Goal: Ask a question

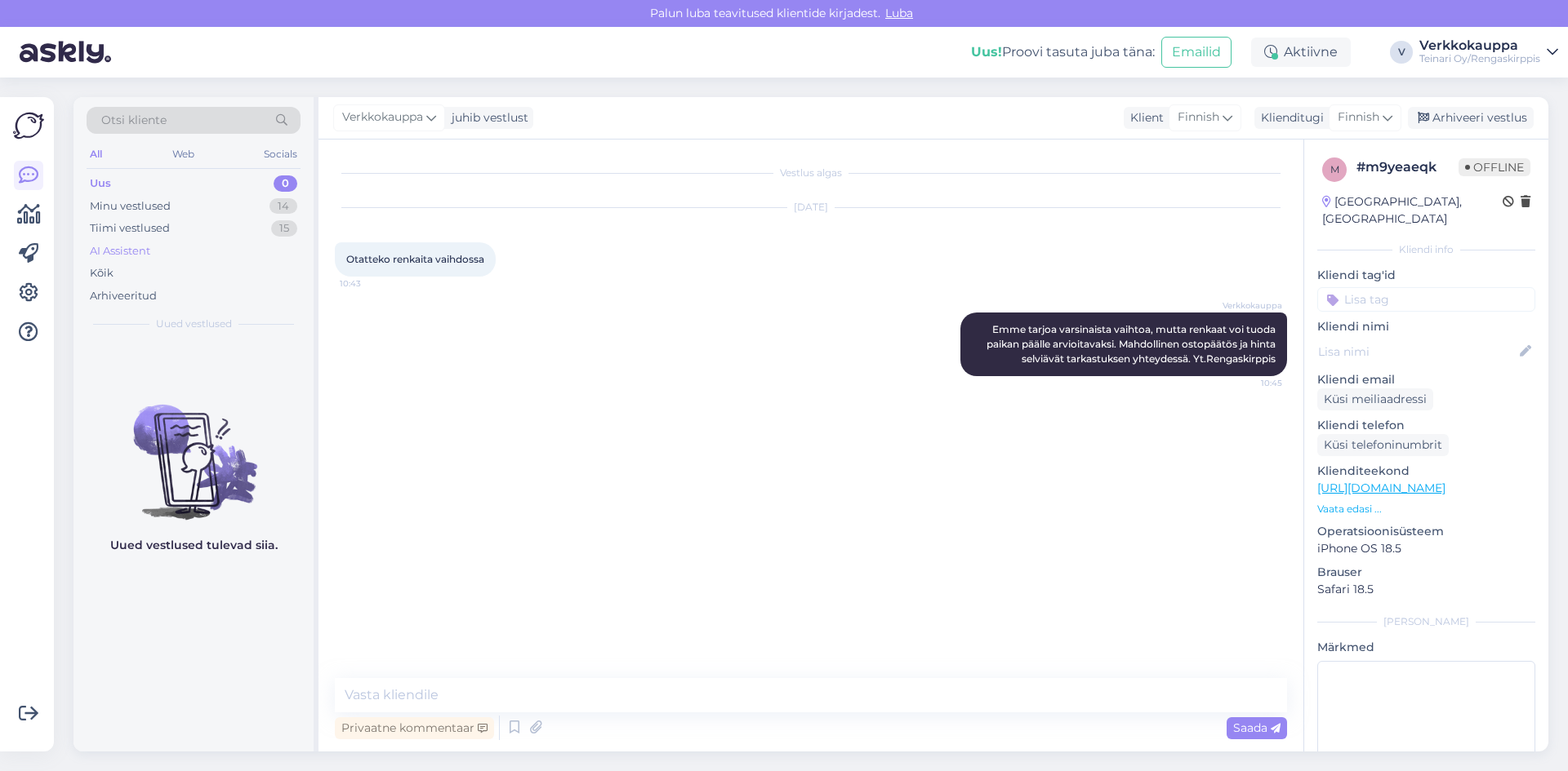
scroll to position [64, 0]
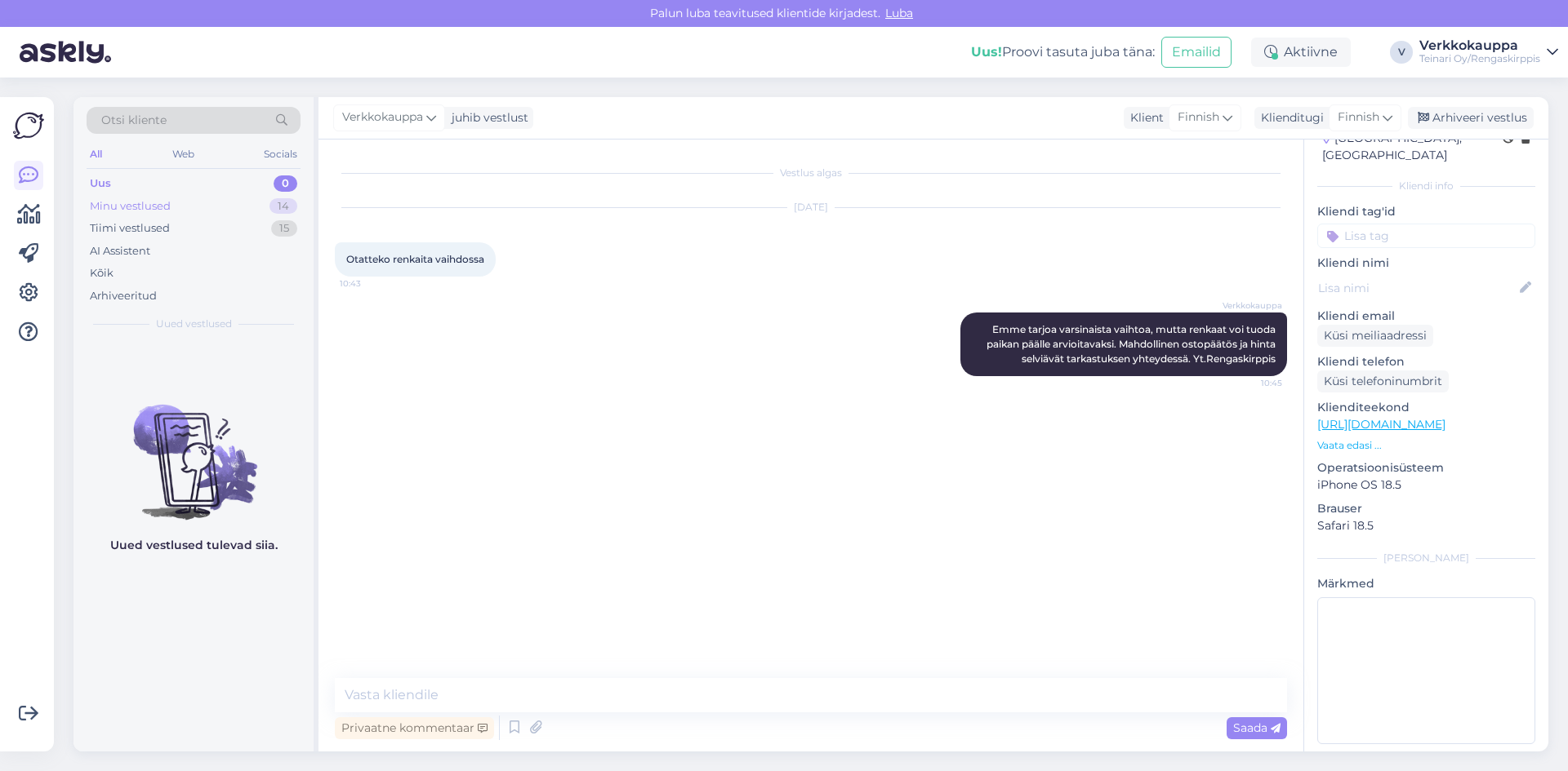
click at [146, 204] on div "Minu vestlused" at bounding box center [130, 206] width 81 height 16
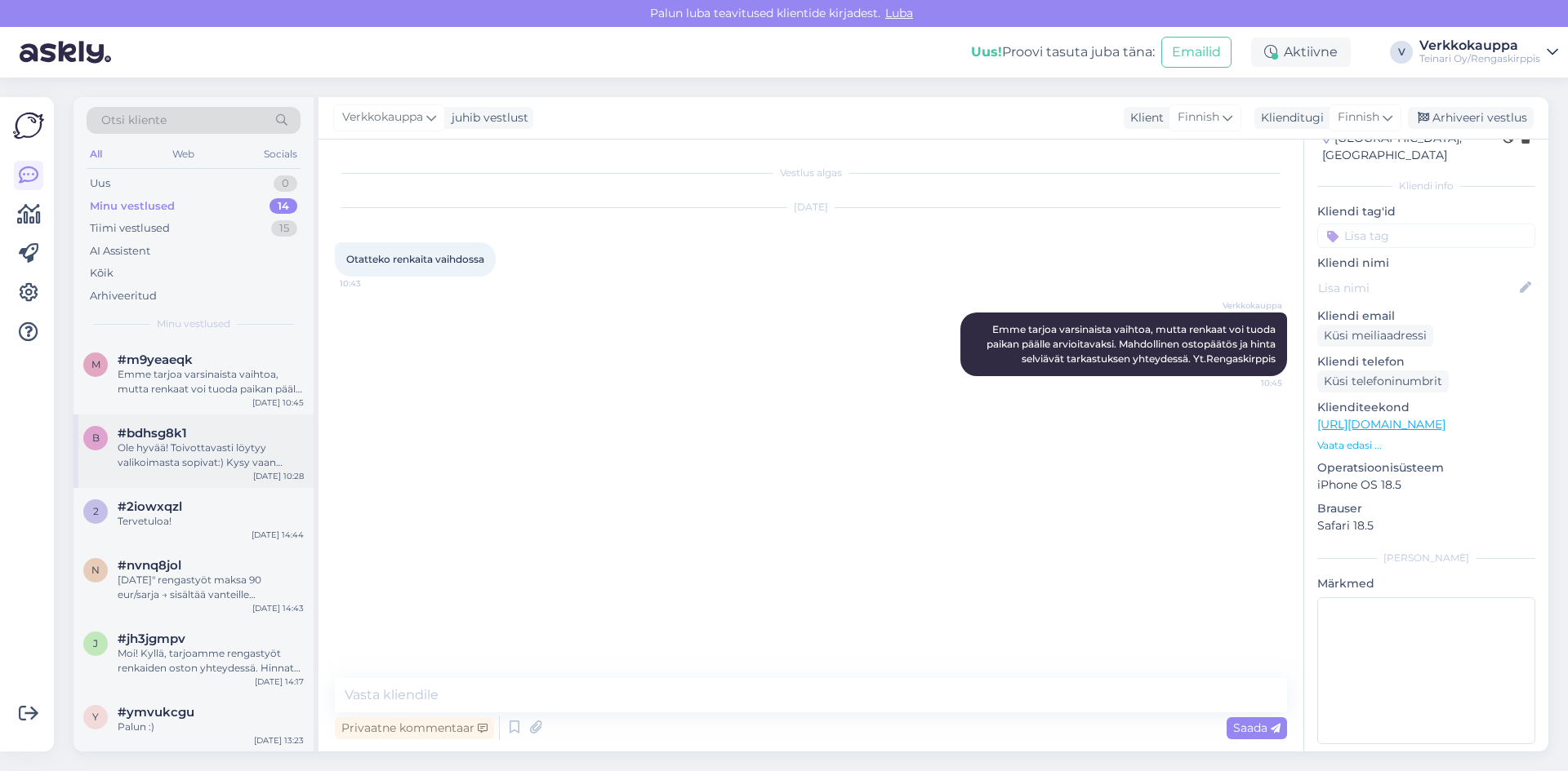
click at [187, 458] on div "Ole hyvää! Toivottavasti löytyy valikoimasta sopivat:) Kysy vaan tarvittaessa l…" at bounding box center [210, 455] width 186 height 29
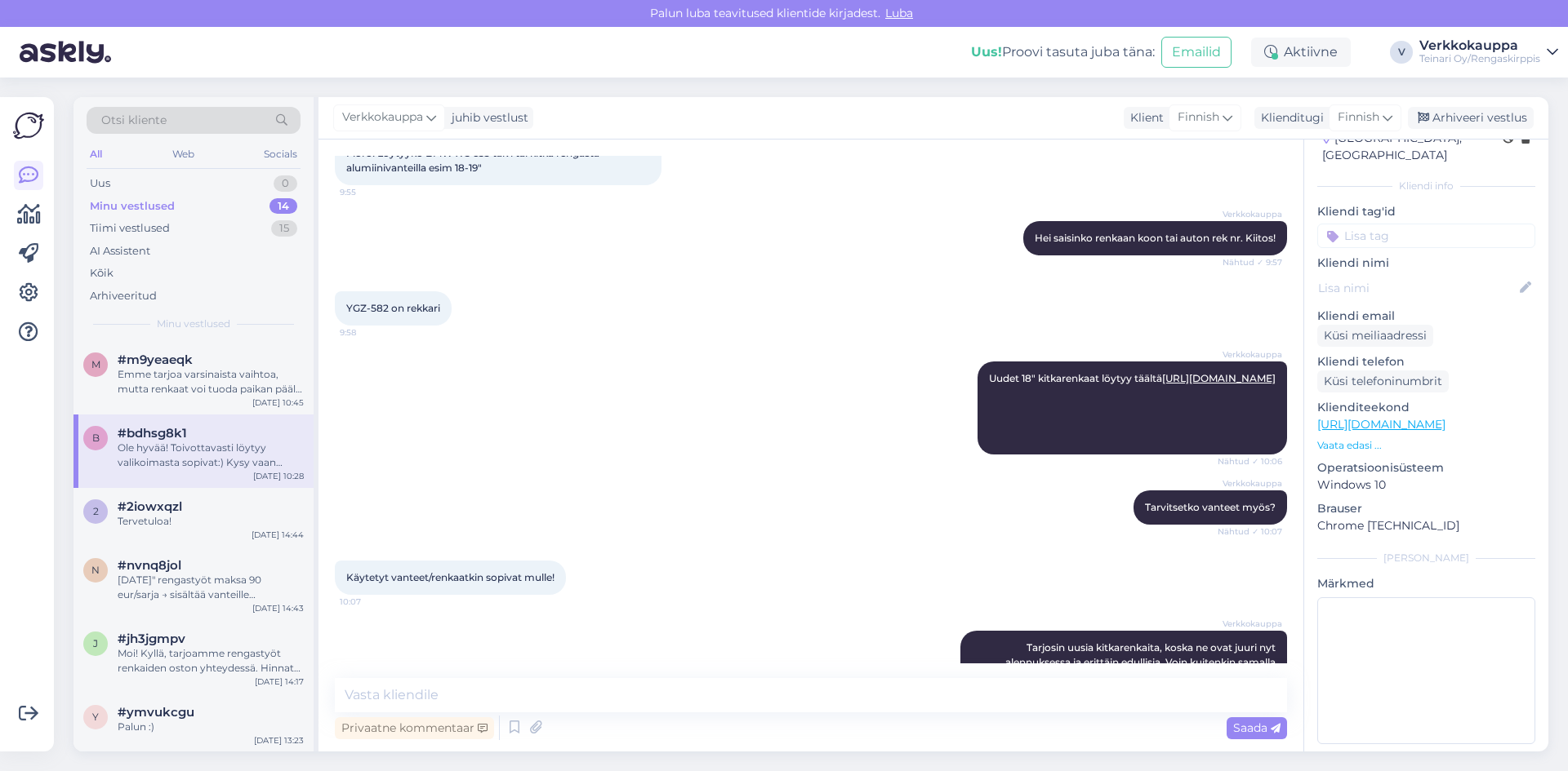
scroll to position [25, 0]
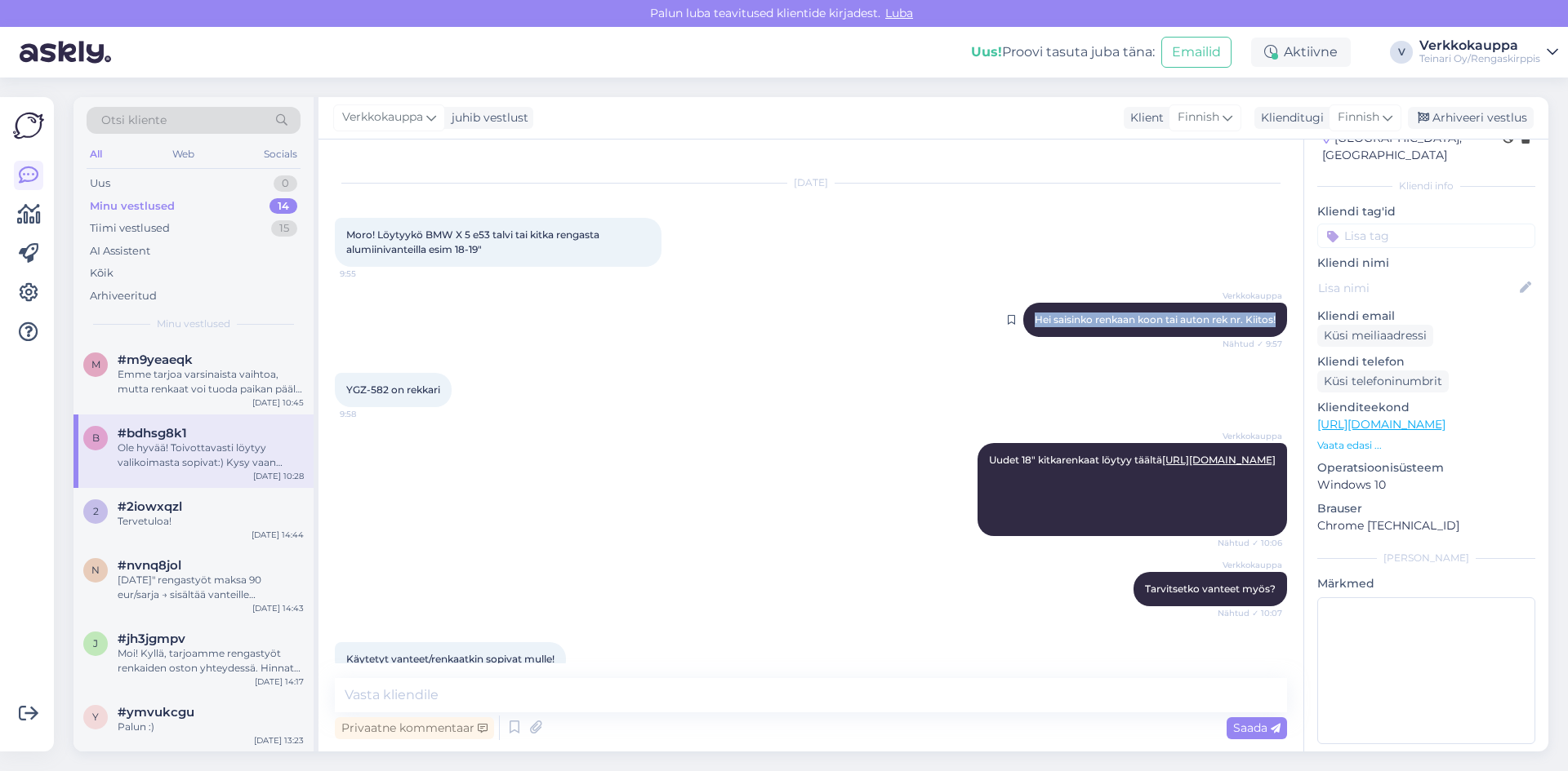
drag, startPoint x: 1022, startPoint y: 319, endPoint x: 1265, endPoint y: 318, distance: 243.0
click at [1265, 318] on div "Verkkokauppa Hei saisinko renkaan koon tai auton rek nr. Kiitos! Nähtud ✓ 9:57" at bounding box center [1155, 320] width 264 height 34
copy span "Hei saisinko renkaan koon tai auton rek nr. Kiitos!"
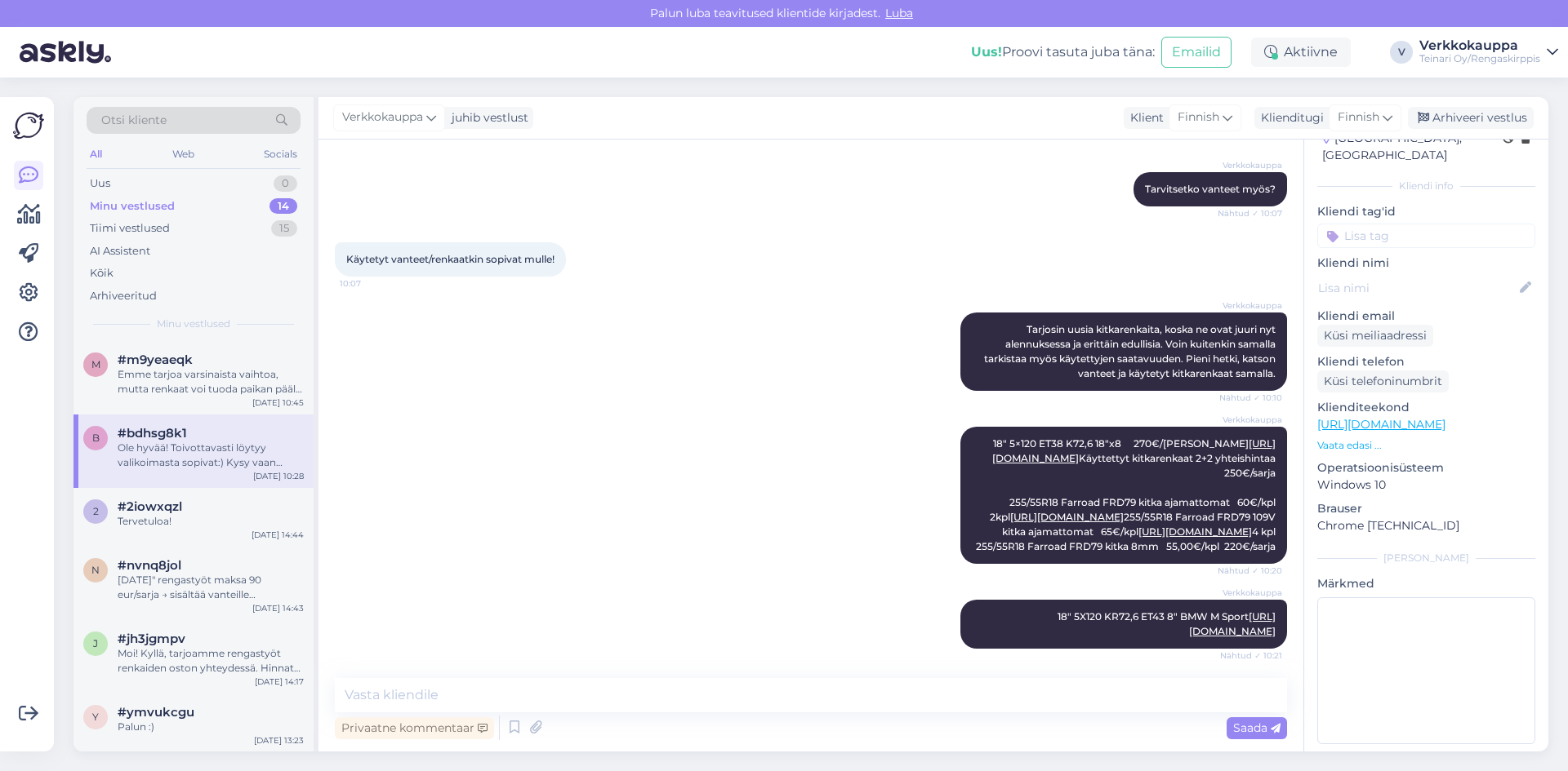
scroll to position [432, 0]
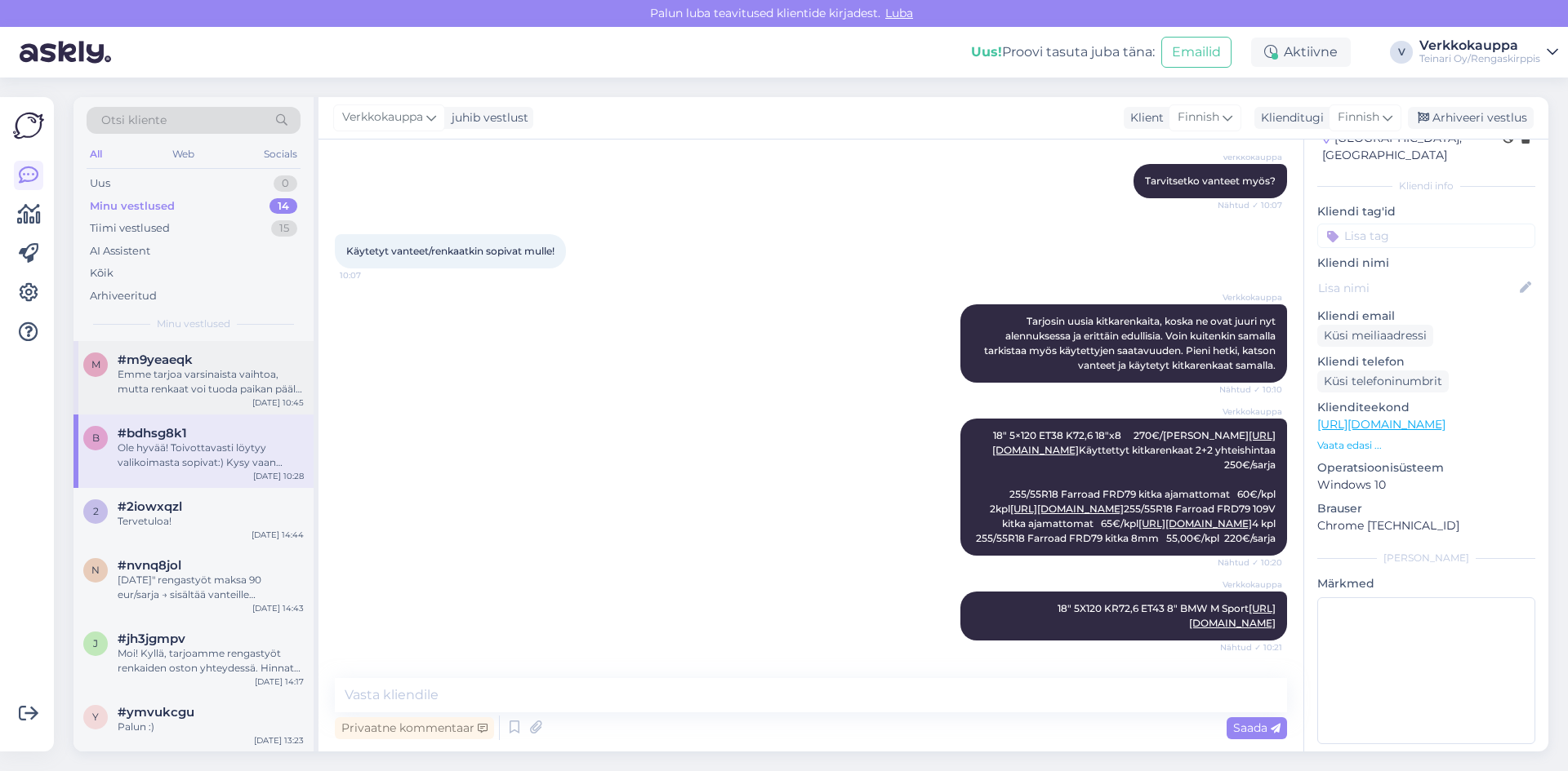
click at [224, 389] on div "Emme tarjoa varsinaista vaihtoa, mutta renkaat voi tuoda paikan päälle arvioita…" at bounding box center [210, 382] width 186 height 29
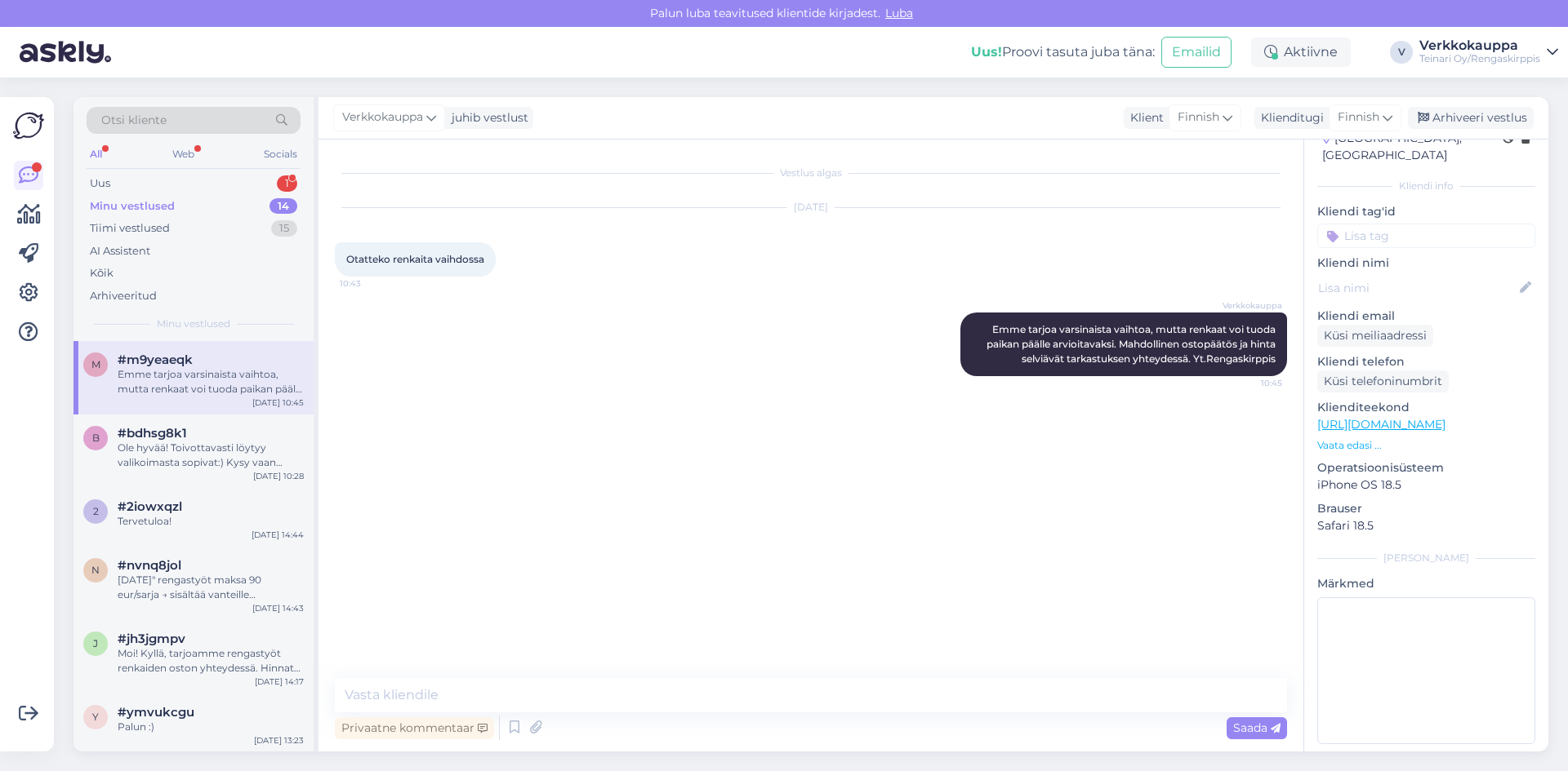
click at [169, 392] on div "Emme tarjoa varsinaista vaihtoa, mutta renkaat voi tuoda paikan päälle arvioita…" at bounding box center [210, 382] width 186 height 29
click at [104, 177] on div "Uus" at bounding box center [100, 183] width 20 height 16
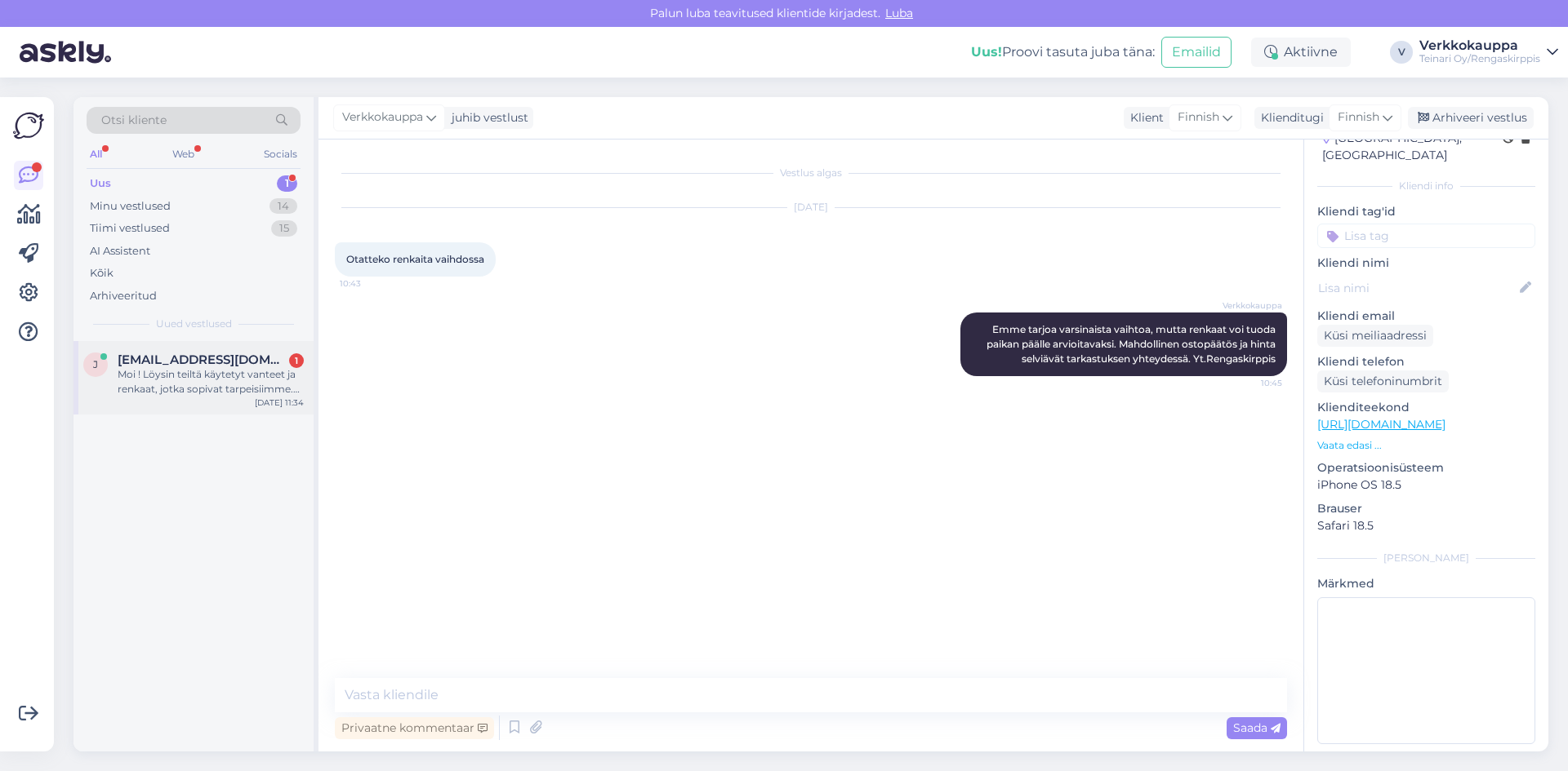
click at [212, 393] on div "Moi ! Löysin teiltä käytetyt vanteet ja renkaat, jotka sopivat tarpeisiimme. Yr…" at bounding box center [210, 382] width 186 height 29
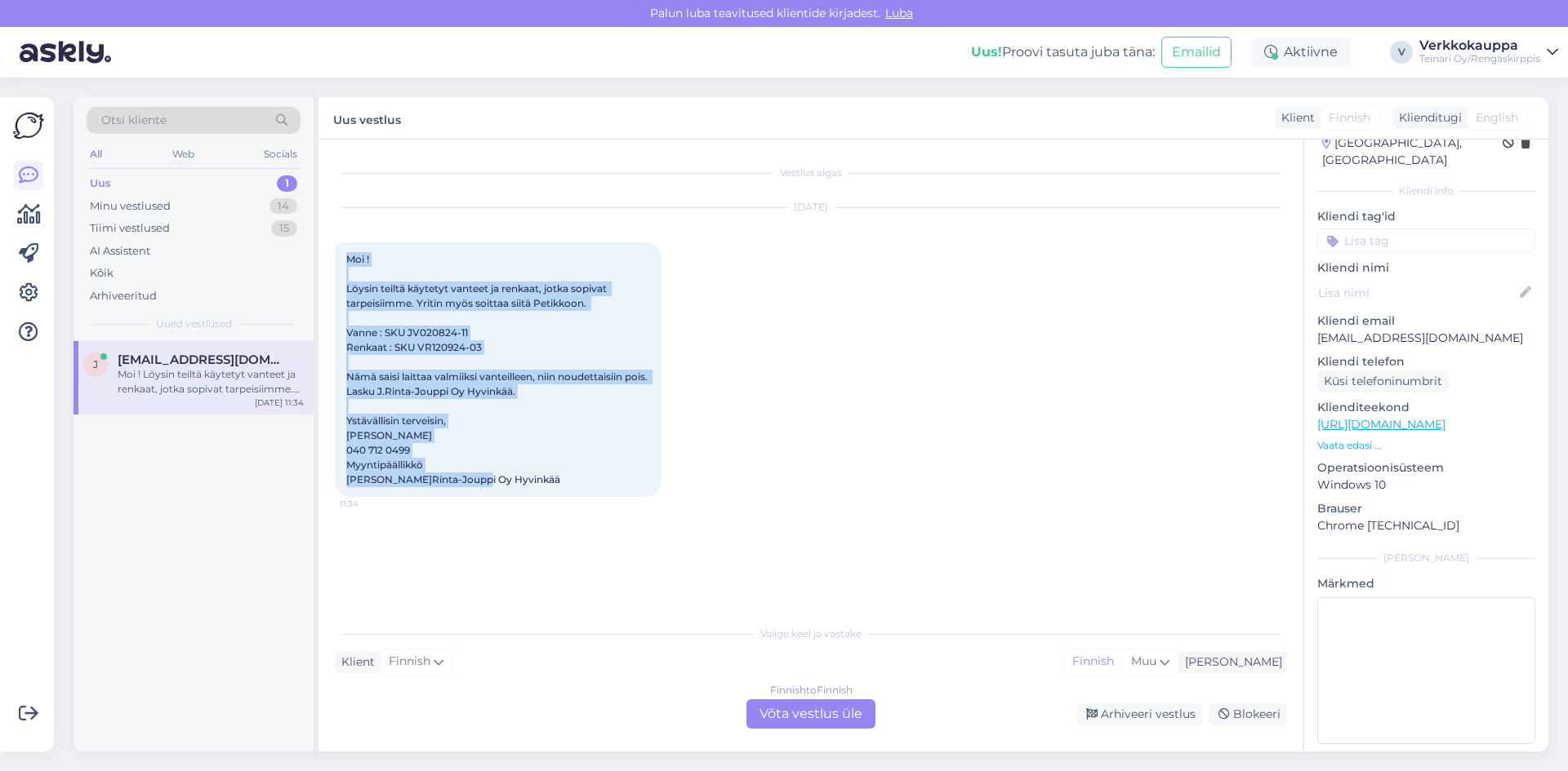
drag, startPoint x: 349, startPoint y: 256, endPoint x: 535, endPoint y: 480, distance: 291.2
click at [535, 480] on div "Moi ! Löysin teiltä käytetyt vanteet ja renkaat, jotka sopivat tarpeisiimme. Yr…" at bounding box center [498, 369] width 327 height 255
copy span "Moi ! Löysin teiltä käytetyt vanteet ja renkaat, jotka sopivat tarpeisiimme. Yr…"
click at [737, 566] on div "Vestlus algas [DATE] Moi ! Löysin teiltä käytetyt vanteet ja renkaat, jotka sop…" at bounding box center [818, 378] width 967 height 446
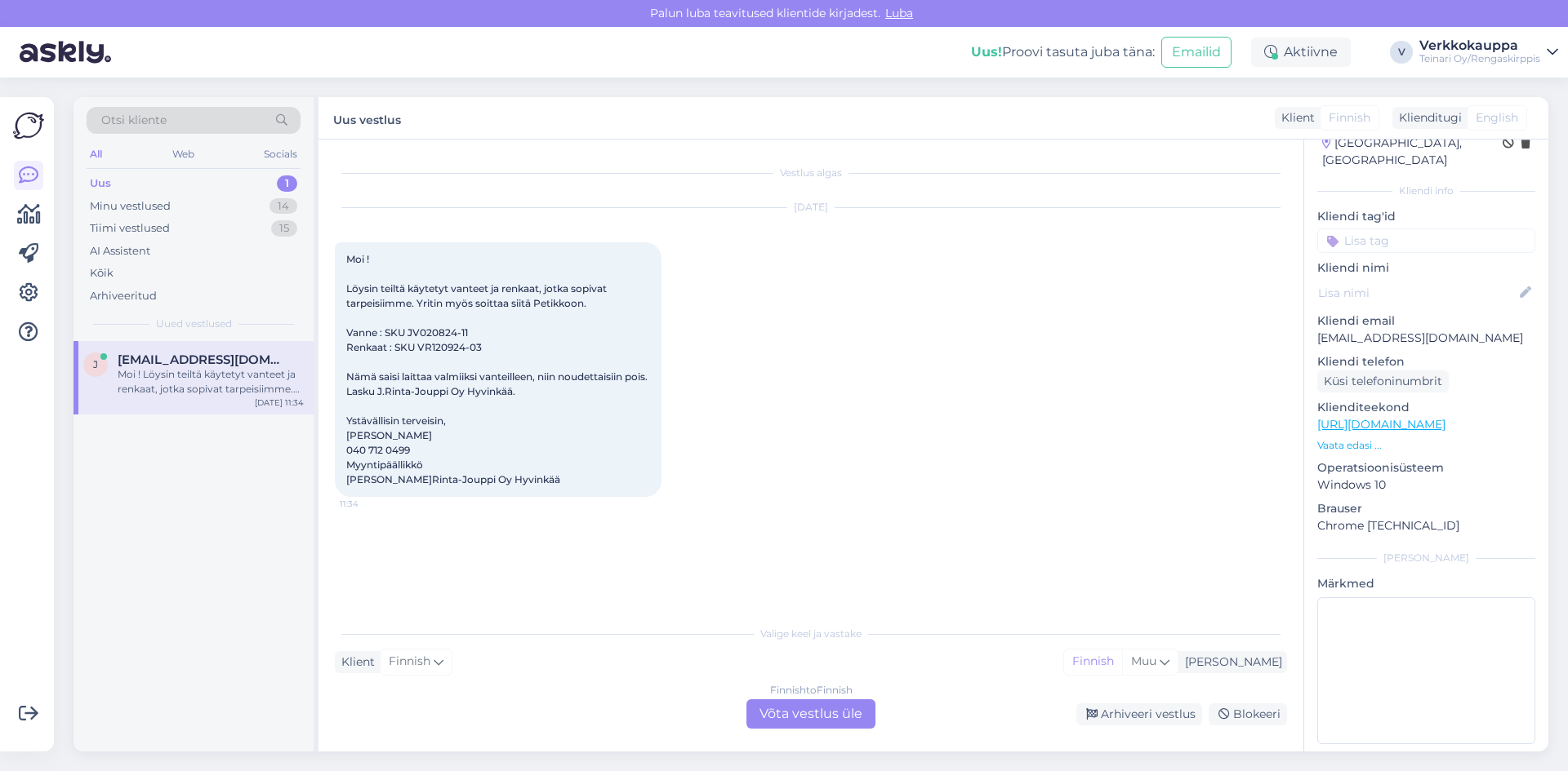
click at [832, 720] on div "Finnish to Finnish Võta vestlus üle" at bounding box center [811, 715] width 129 height 29
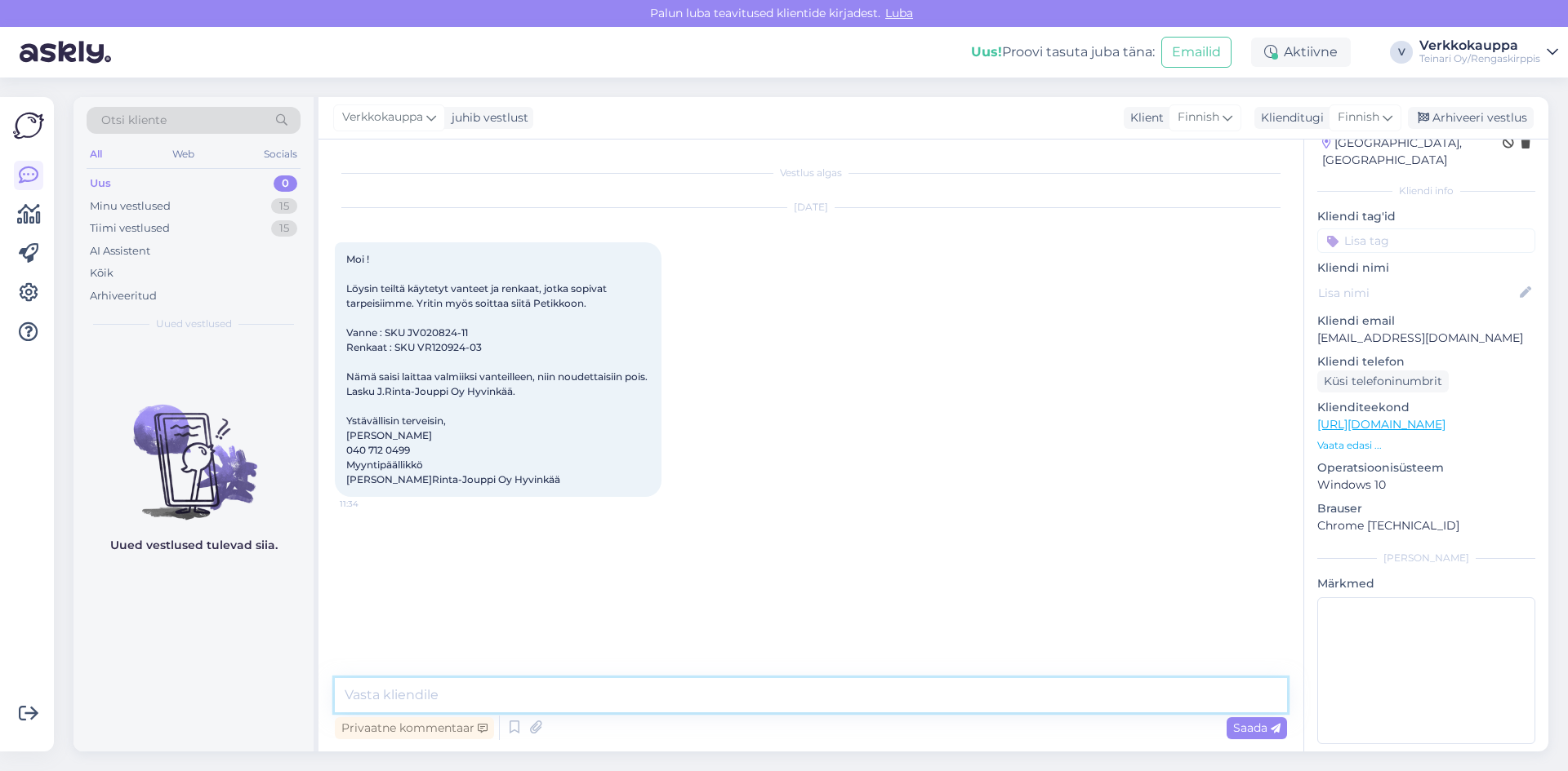
click at [484, 686] on textarea at bounding box center [811, 696] width 952 height 34
click at [418, 701] on textarea "Hei lähettii tietoa" at bounding box center [811, 696] width 952 height 34
click at [413, 694] on textarea "Hei lähettin tietoa" at bounding box center [811, 696] width 952 height 34
click at [489, 700] on textarea "[PERSON_NAME] lähettiin tietoa" at bounding box center [811, 696] width 952 height 34
click at [486, 690] on textarea "[PERSON_NAME] lähettiin tietoa edenpäin" at bounding box center [811, 696] width 952 height 34
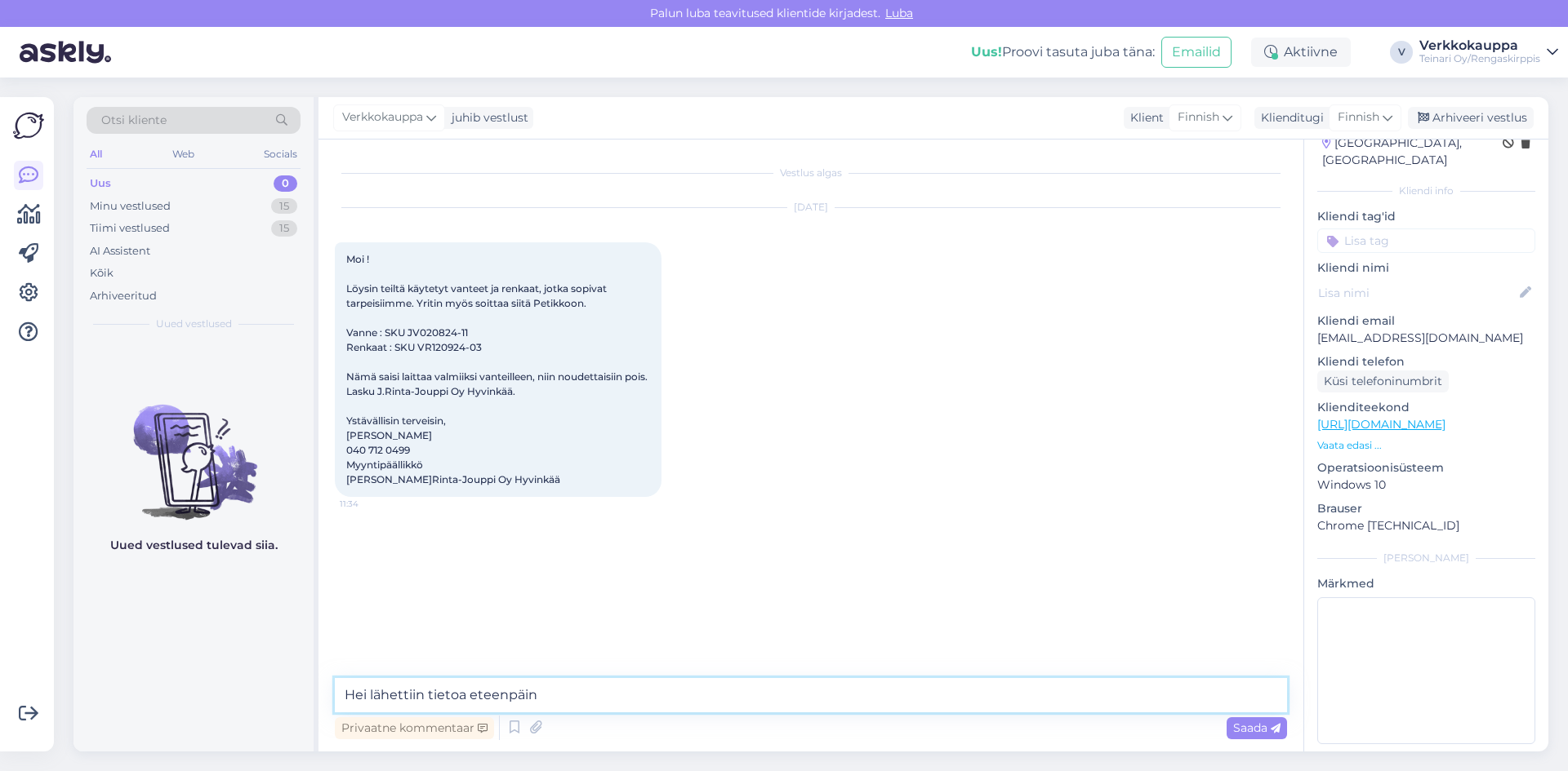
click at [563, 700] on textarea "Hei lähettiin tietoa eteenpäin" at bounding box center [811, 696] width 952 height 34
click at [589, 695] on textarea "Hei lähettiin tietoa eteenpäin [PERSON_NAME] toimipisteelle. Yt. Rengaskirppis" at bounding box center [811, 696] width 952 height 34
click at [698, 611] on div "Vestlus algas [DATE] Moi ! Löysin teiltä käytetyt vanteet ja renkaat, jotka sop…" at bounding box center [818, 409] width 967 height 507
click at [594, 697] on textarea "Hei lähettiin tietoa eteenpäin [PERSON_NAME] toimipisteelle. Yt. Rengaskirppis" at bounding box center [811, 696] width 952 height 34
type textarea "Hei lähettiin tietoa eteenpäin [PERSON_NAME] toimipisteelle. Yt. Rengaskirppis"
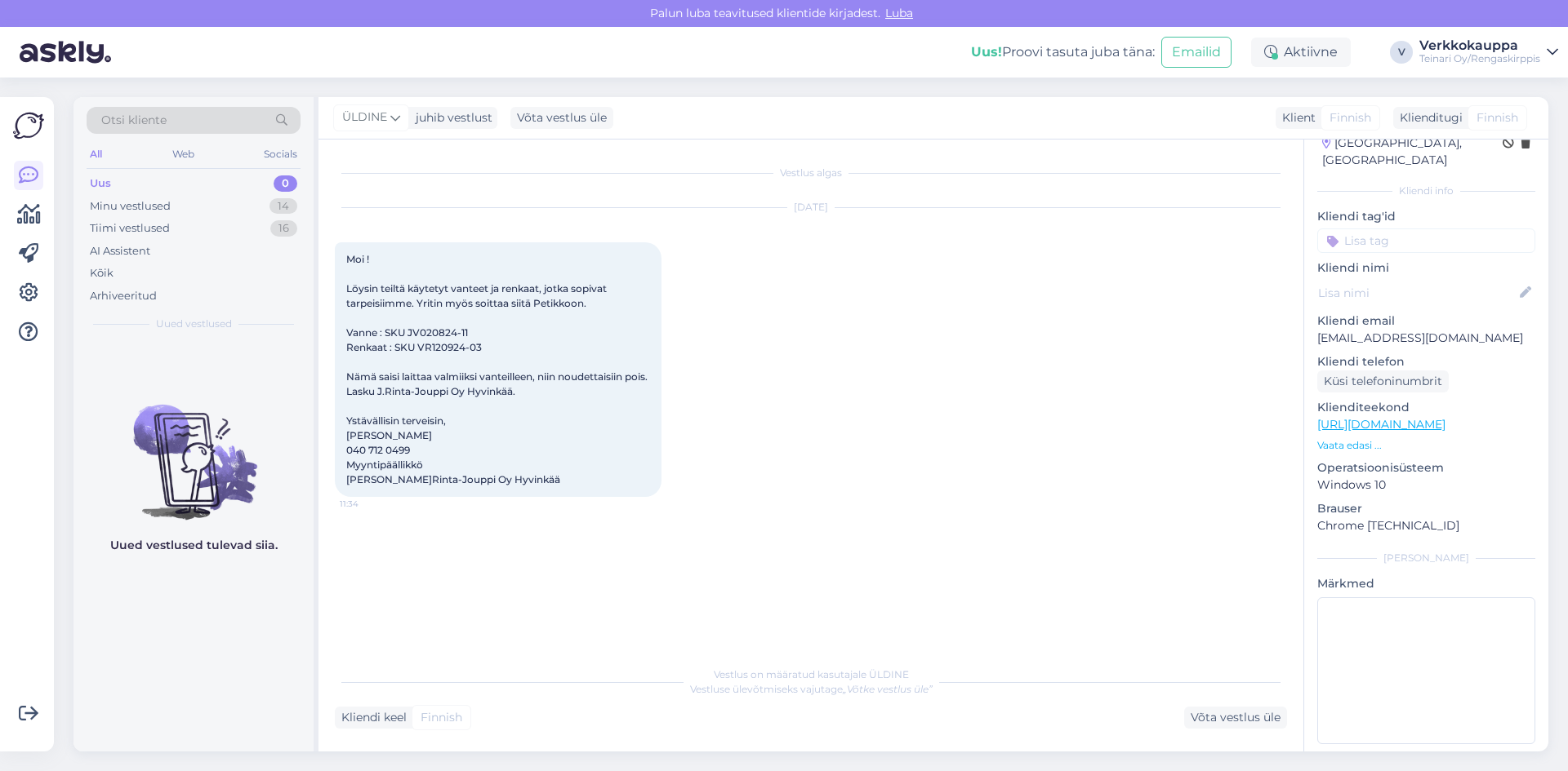
click at [102, 186] on div "Uus" at bounding box center [101, 183] width 21 height 16
click at [513, 609] on div "Vestlus algas [DATE] Moi ! Löysin teiltä käytetyt vanteet ja renkaat, jotka sop…" at bounding box center [818, 399] width 967 height 487
click at [934, 506] on div "[DATE] Moi ! Löysin teiltä käytetyt vanteet ja renkaat, jotka sopivat tarpeisii…" at bounding box center [811, 352] width 952 height 325
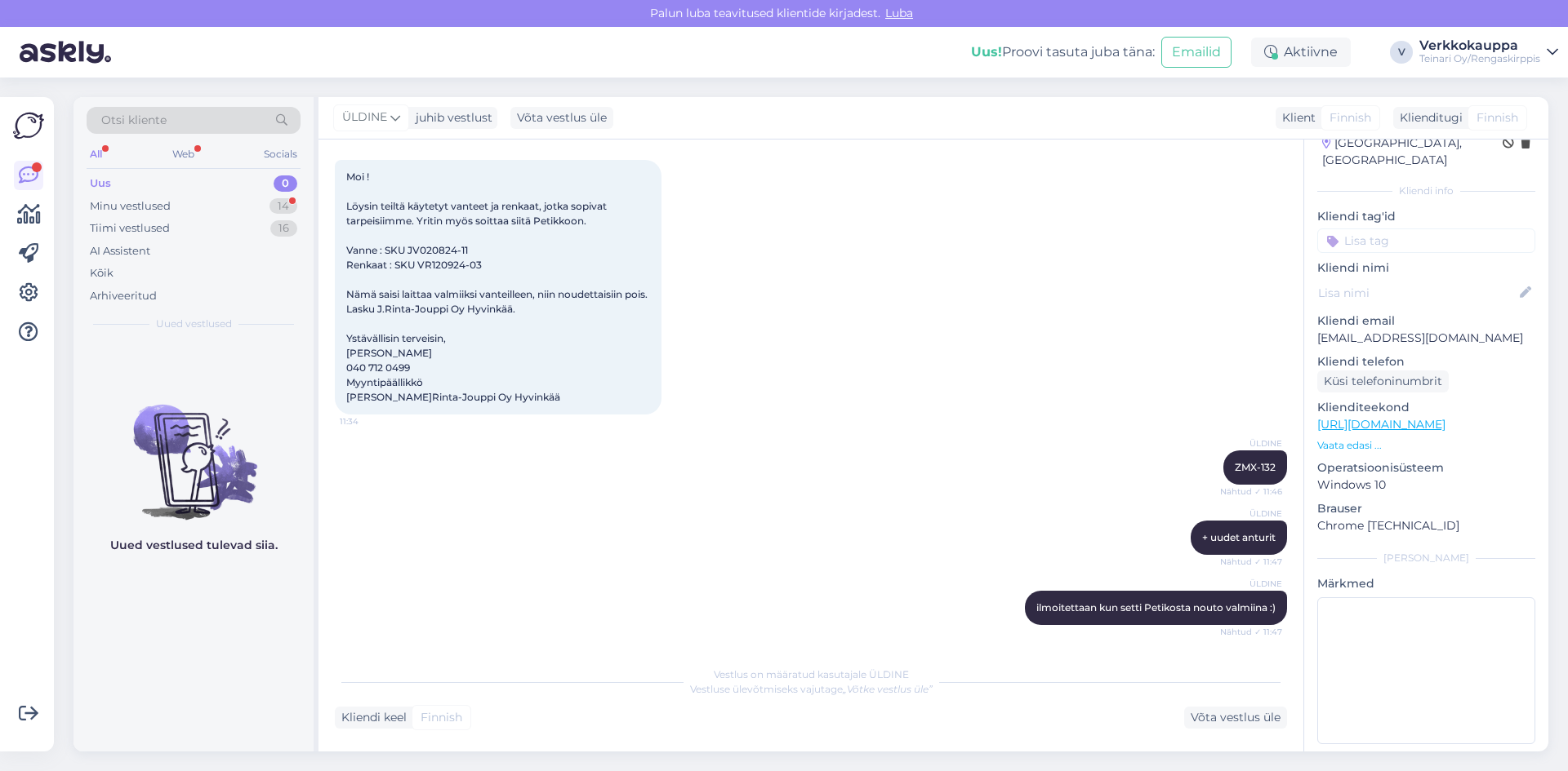
scroll to position [152, 0]
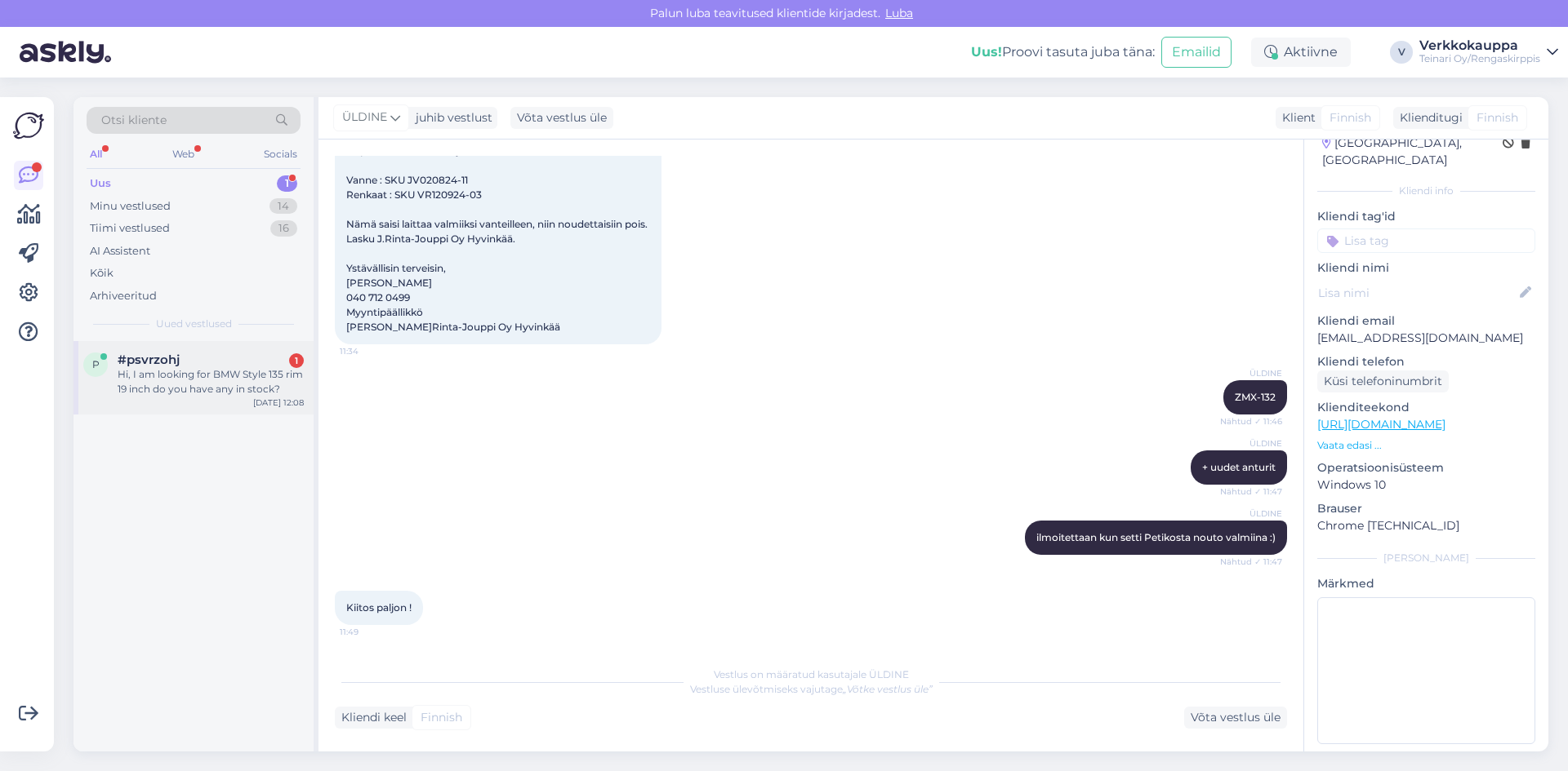
click at [204, 382] on div "Hi, I am looking for BMW Style 135 rim 19 inch do you have any in stock?" at bounding box center [210, 382] width 186 height 29
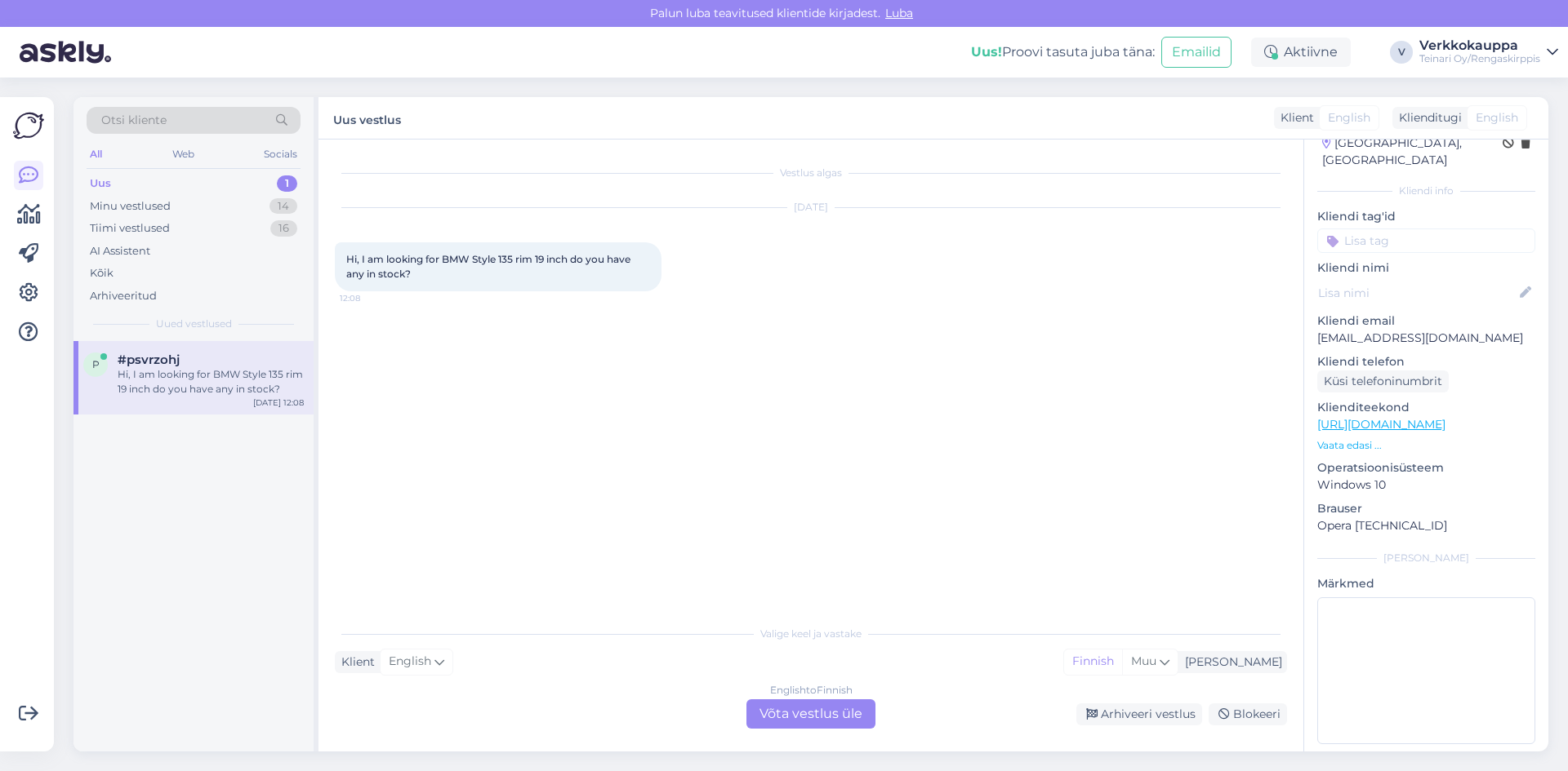
click at [779, 718] on div "English to Finnish Võta vestlus üle" at bounding box center [811, 715] width 129 height 29
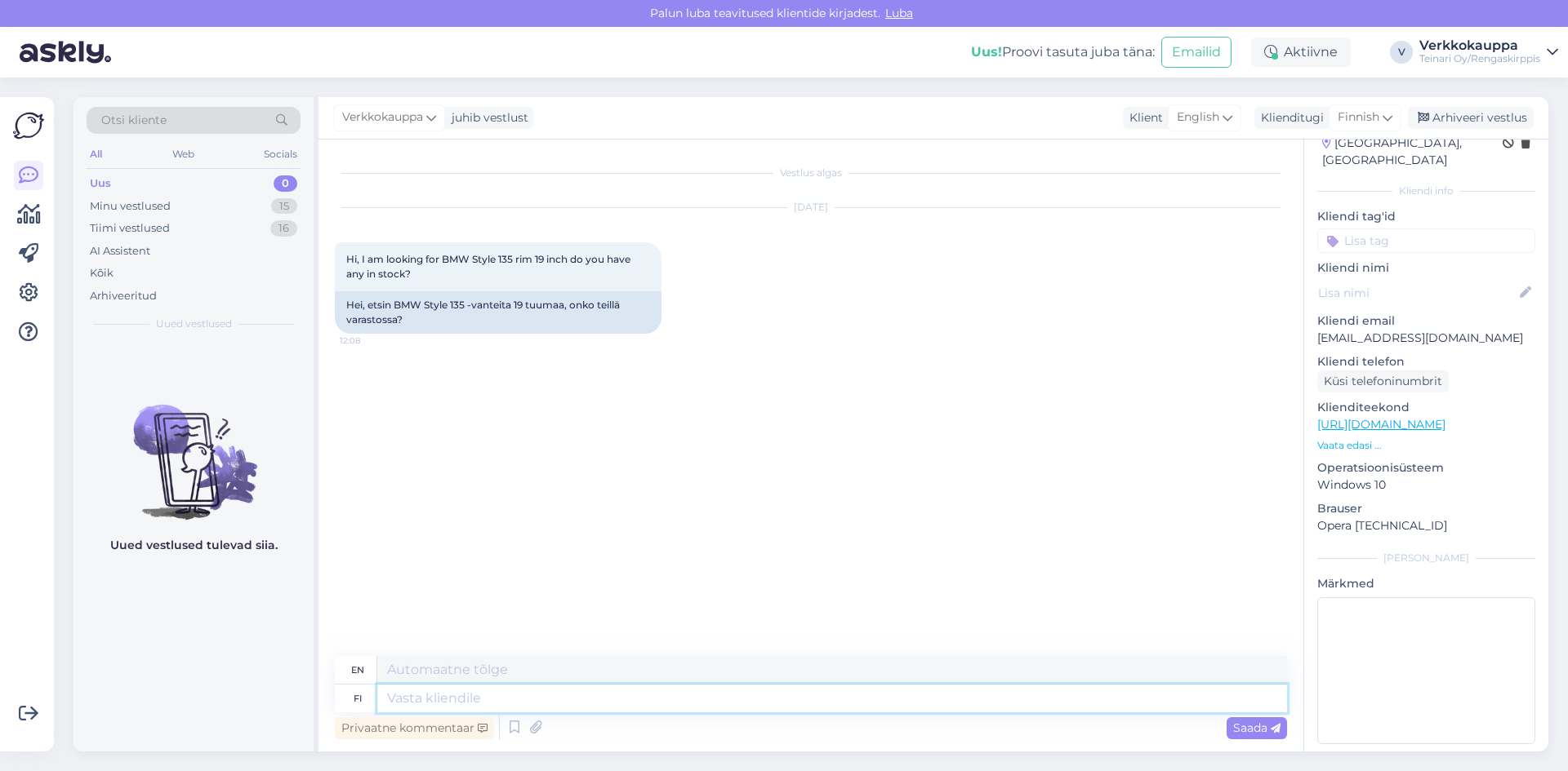
click at [542, 707] on textarea at bounding box center [832, 699] width 910 height 28
type textarea "Hei"
type textarea "Hello"
type textarea "Hei pyyd"
type textarea "Hello, please."
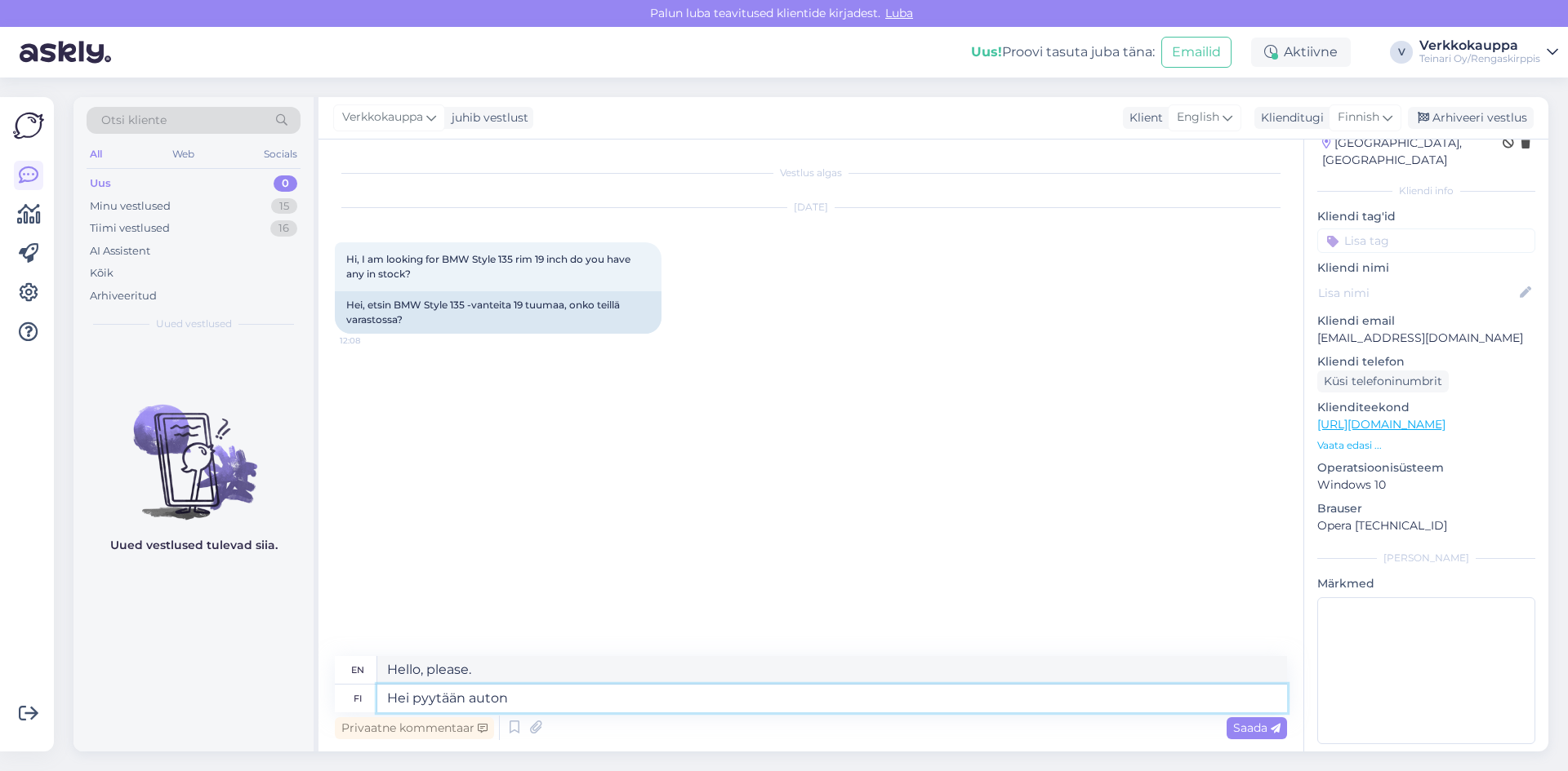
type textarea "Hei pyytään auton"
type textarea "Hi, I need a car."
type textarea "Hei pyytään auton rekisterinnumero"
type textarea "Hello, I need the car registration number."
type textarea "Hei pyytään auton rekisterinnumero."
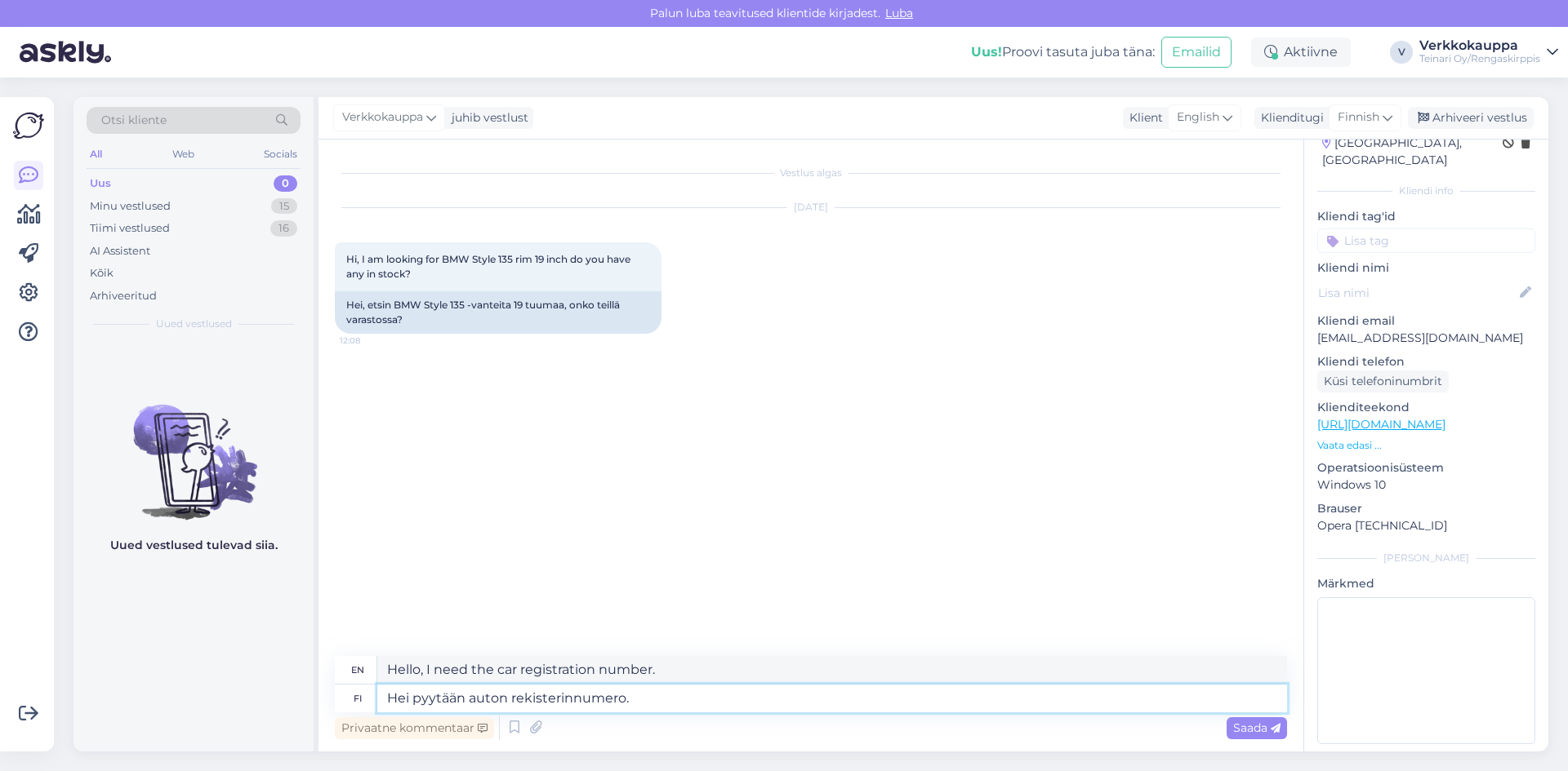
type textarea "Hello, I would like to ask for the car's registration number."
type textarea "Hei pyytään auton rekisterinnumero."
click at [1256, 733] on span "Saada" at bounding box center [1257, 728] width 47 height 15
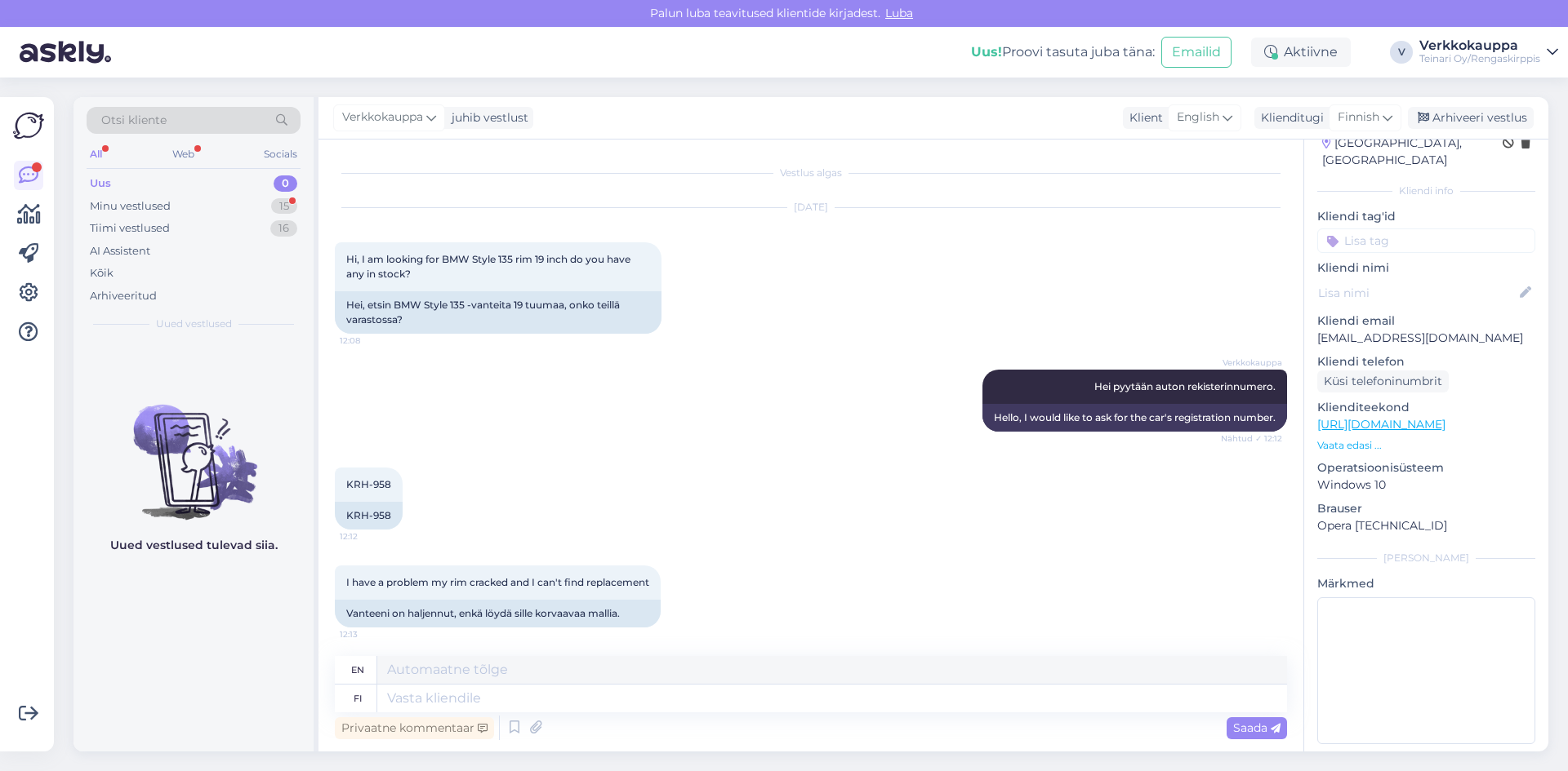
scroll to position [122, 0]
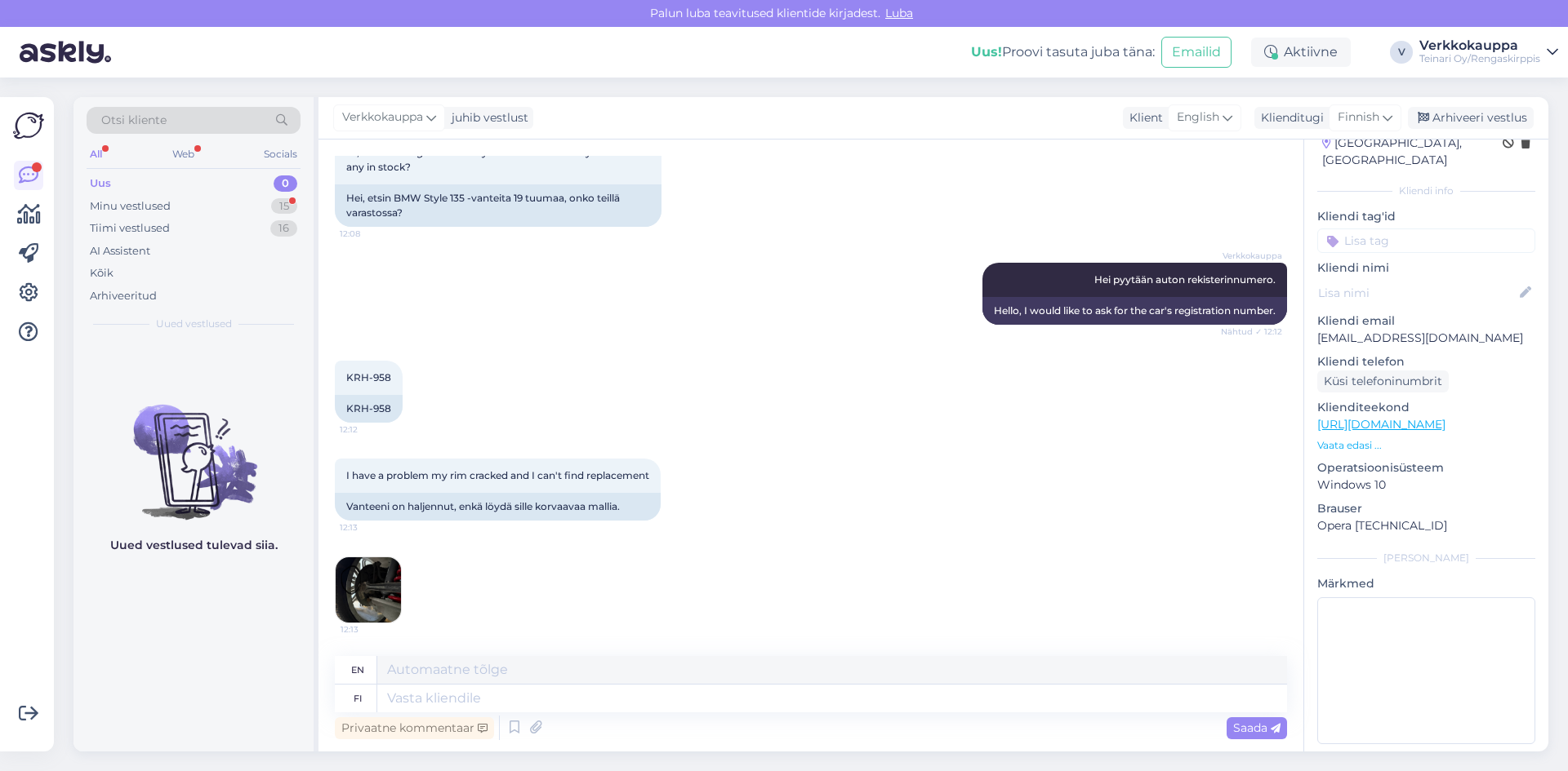
click at [378, 587] on img at bounding box center [368, 590] width 66 height 65
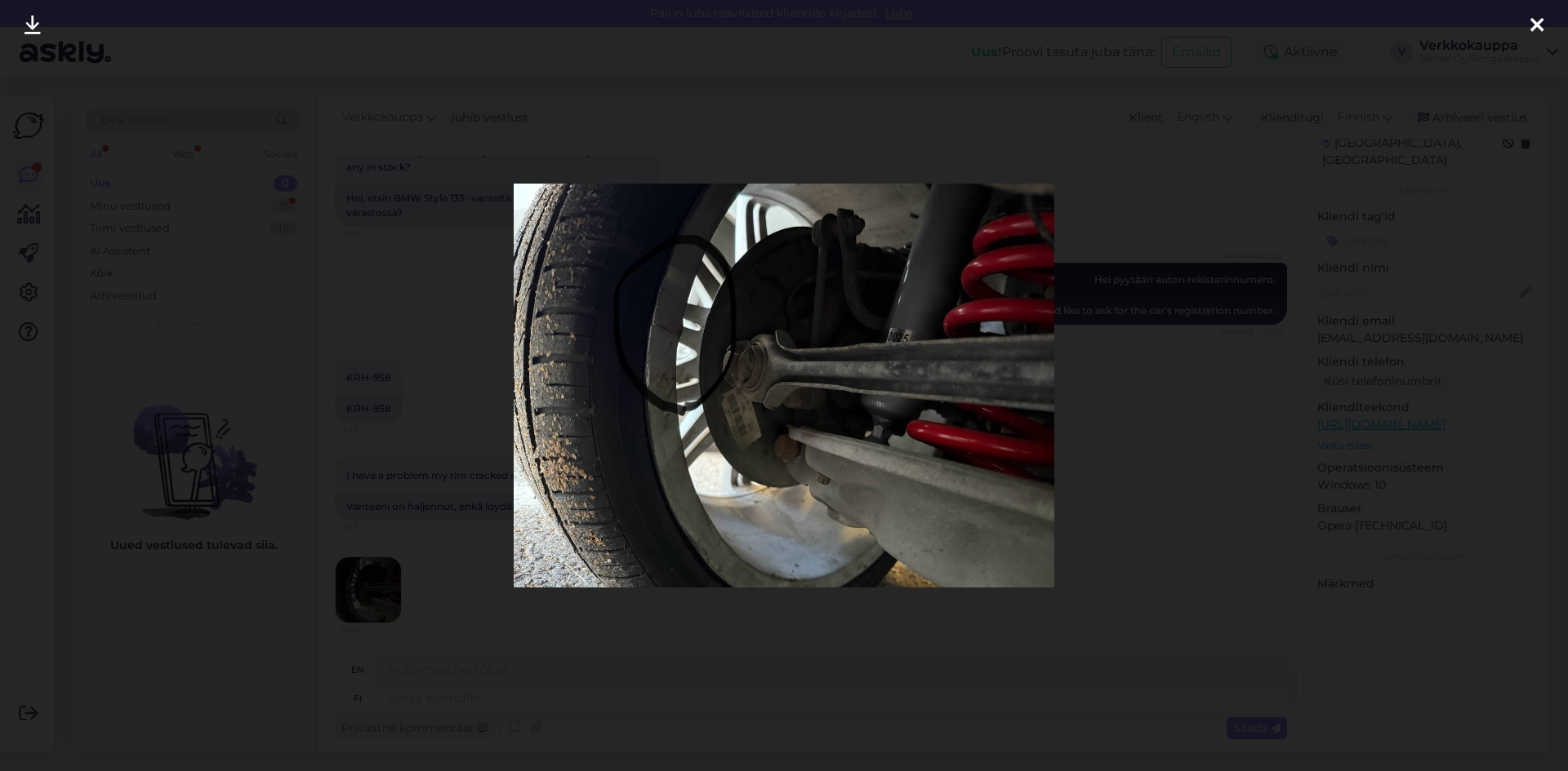
click at [653, 343] on img at bounding box center [784, 386] width 540 height 405
click at [276, 586] on div at bounding box center [784, 386] width 1568 height 771
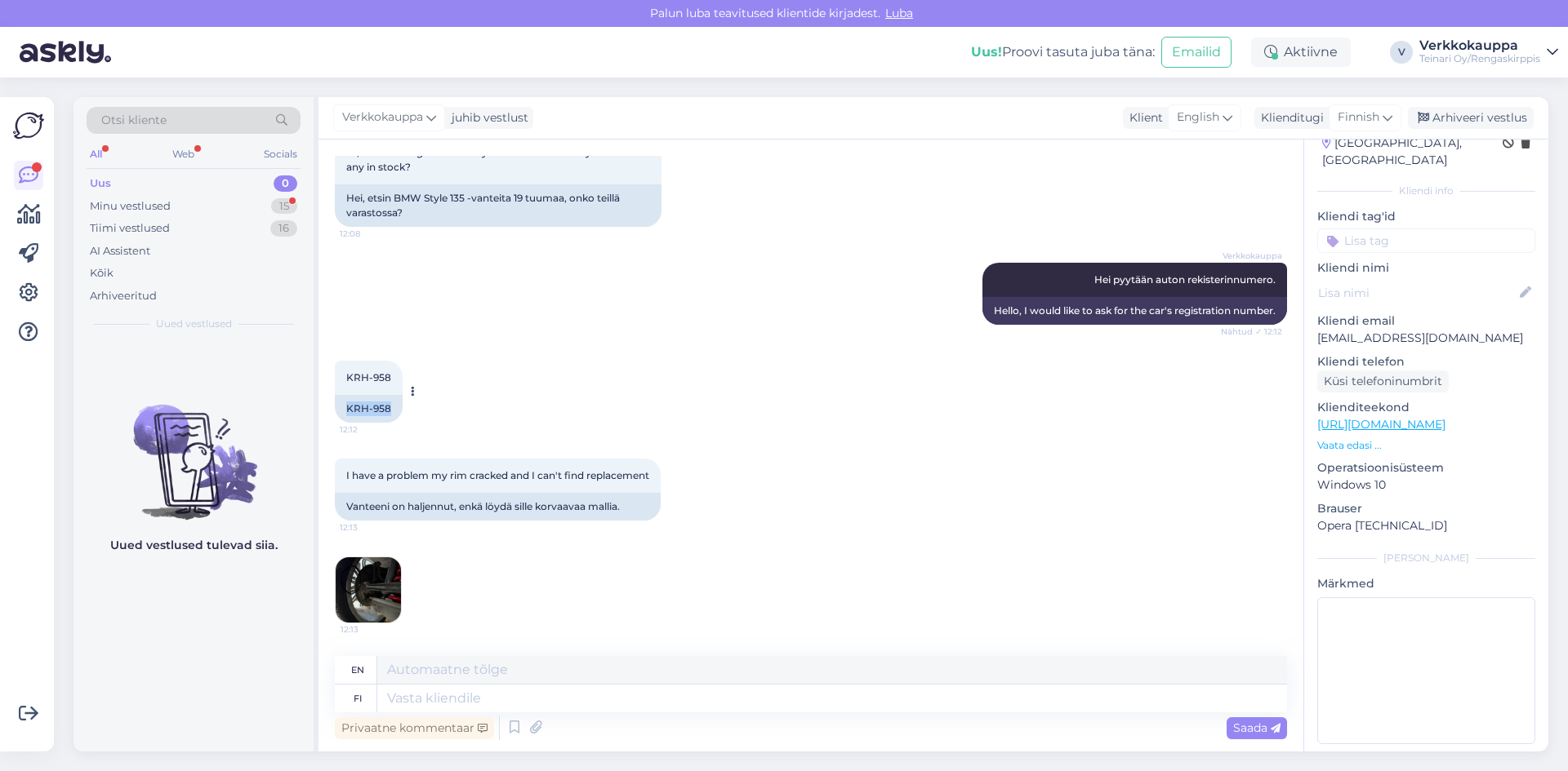
drag, startPoint x: 395, startPoint y: 397, endPoint x: 341, endPoint y: 397, distance: 54.0
click at [341, 397] on div "KRH-958" at bounding box center [368, 409] width 68 height 28
copy div "KRH-958"
click at [652, 343] on div "KRH-958 12:12 KRH-958" at bounding box center [811, 392] width 952 height 98
drag, startPoint x: 344, startPoint y: 398, endPoint x: 394, endPoint y: 400, distance: 50.0
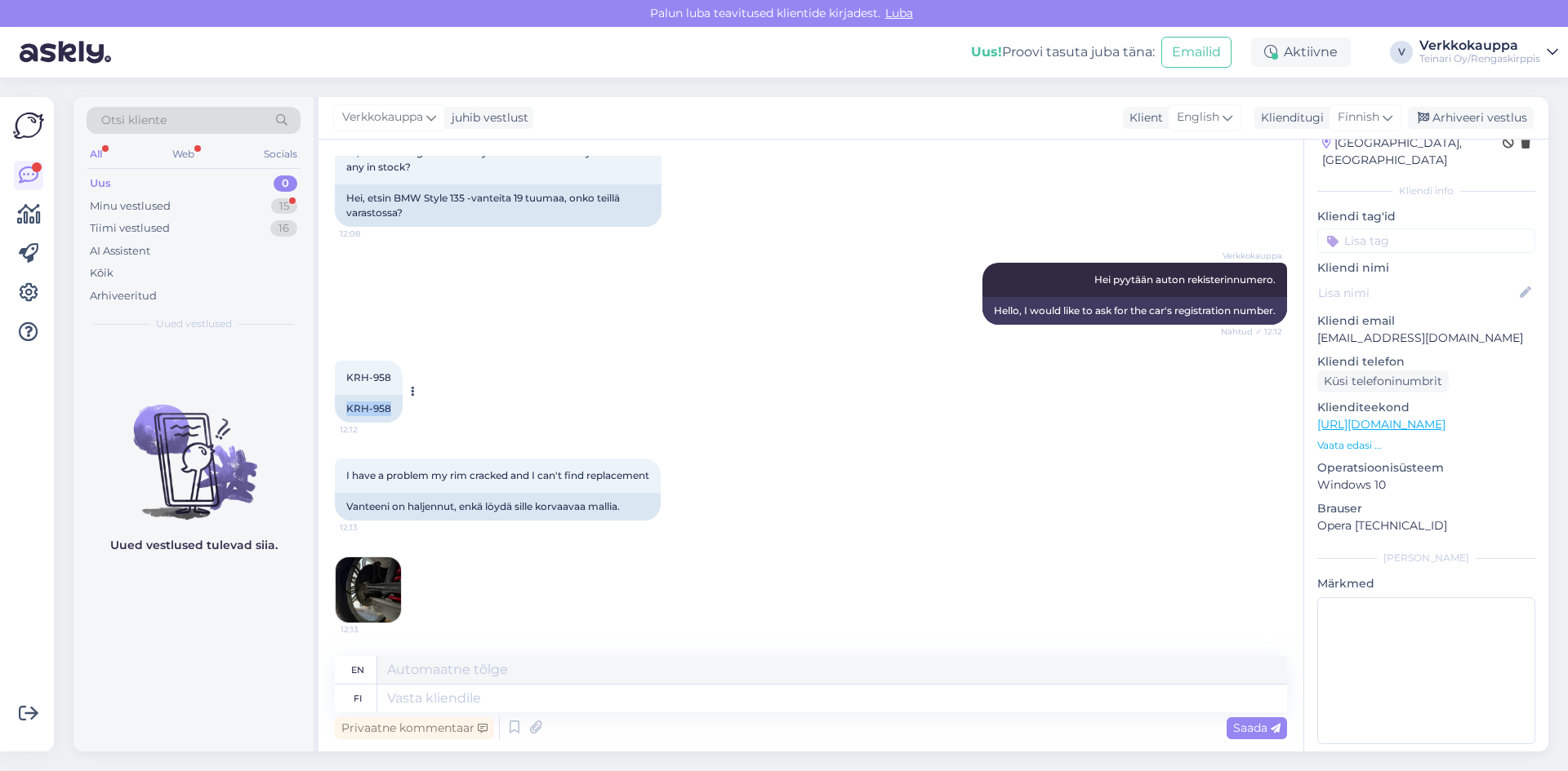
click at [394, 400] on div "KRH-958" at bounding box center [368, 409] width 68 height 28
copy div "KRH-958"
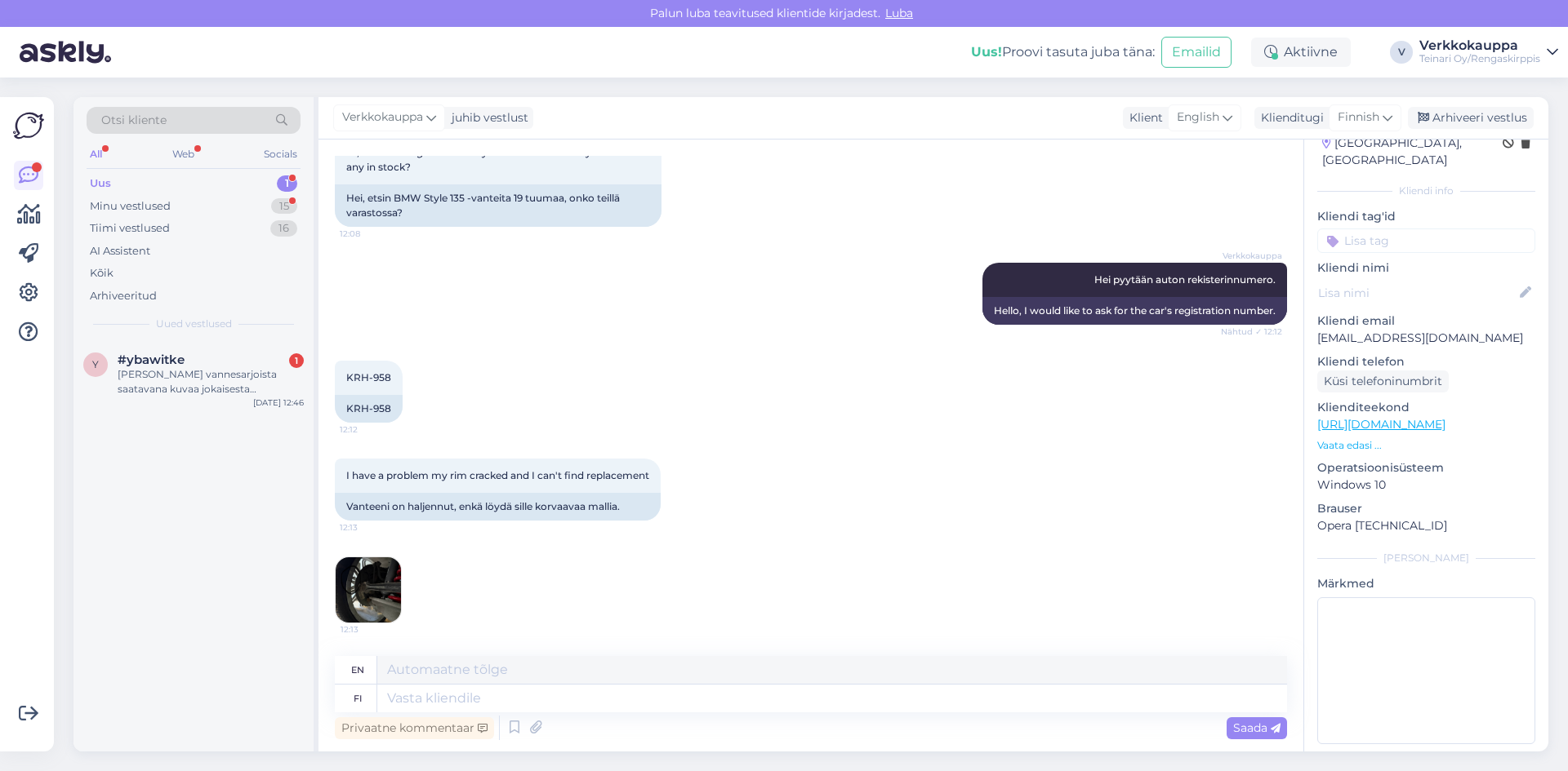
click at [827, 492] on div "I have a problem my rim cracked and I can't find replacement 12:13 Vanteeni on …" at bounding box center [811, 540] width 952 height 201
